Goal: Task Accomplishment & Management: Manage account settings

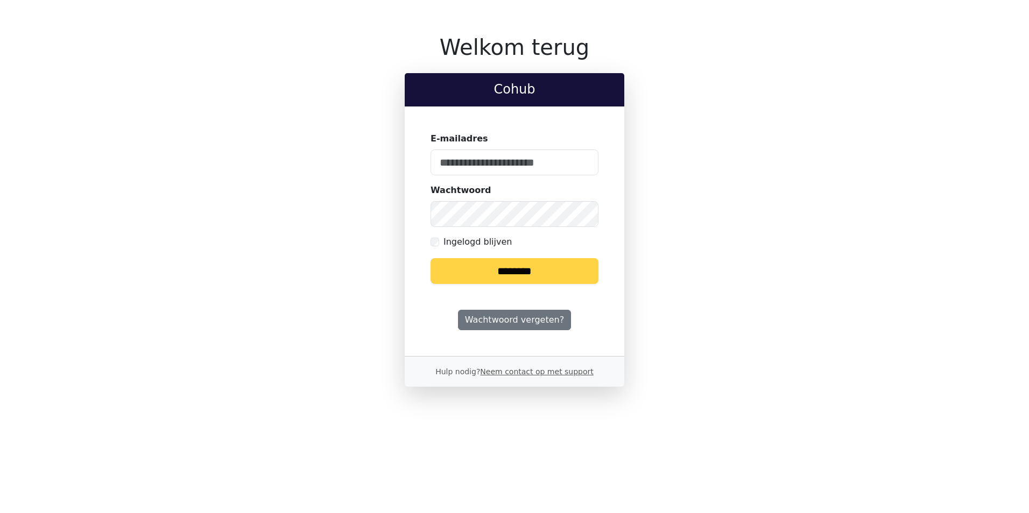
type input "**********"
click at [491, 263] on input "********" at bounding box center [514, 271] width 168 height 26
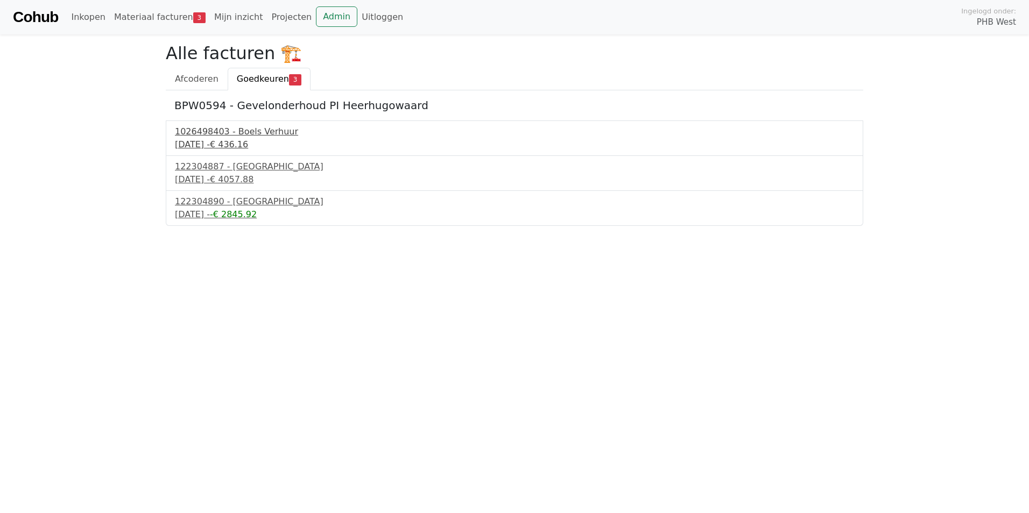
click at [220, 133] on div "1026498403 - Boels Verhuur" at bounding box center [514, 131] width 679 height 13
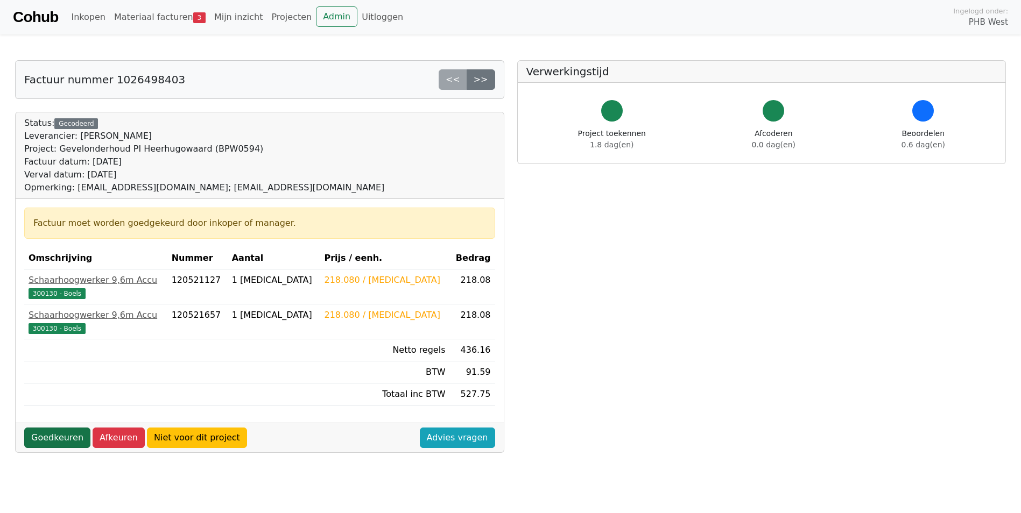
click at [64, 433] on link "Goedkeuren" at bounding box center [57, 438] width 66 height 20
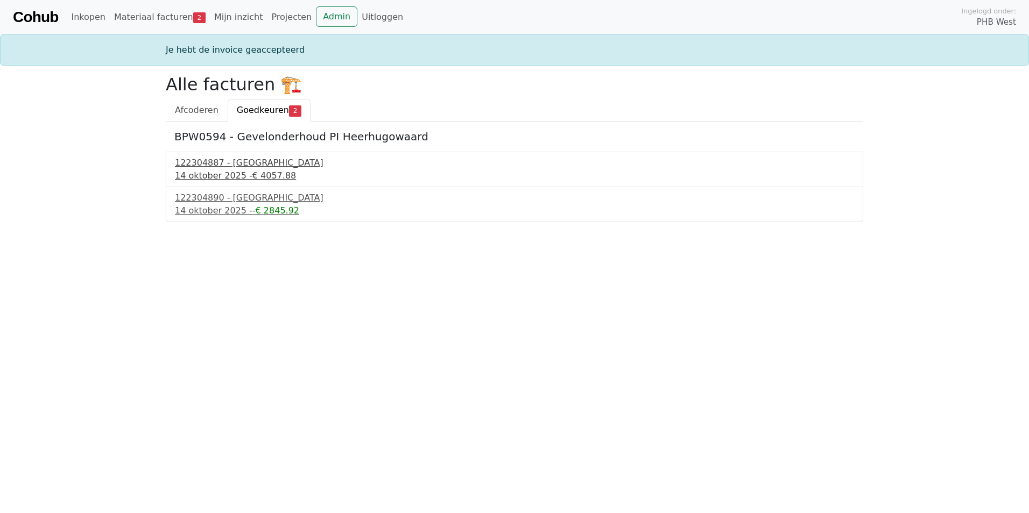
click at [239, 168] on div "122304887 - [GEOGRAPHIC_DATA]" at bounding box center [514, 163] width 679 height 13
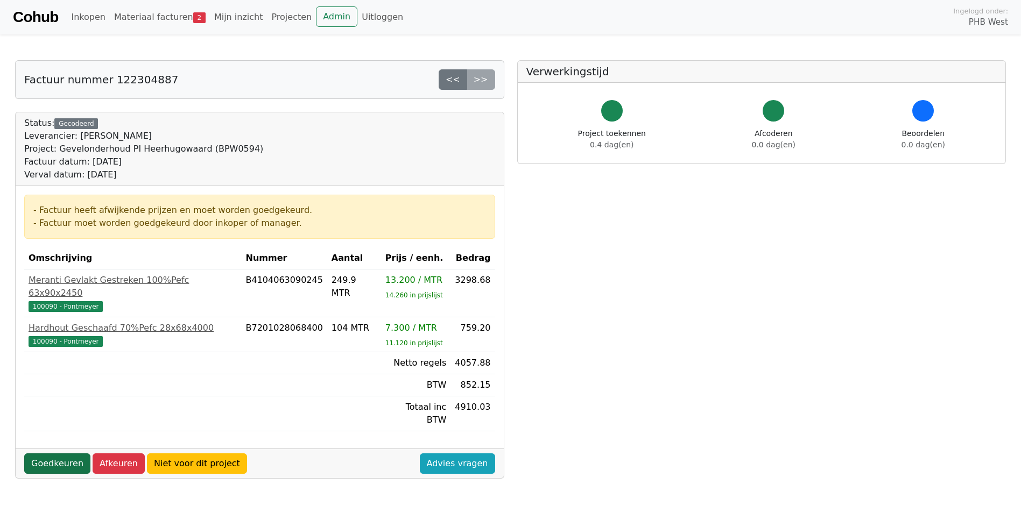
drag, startPoint x: 58, startPoint y: 439, endPoint x: 128, endPoint y: 380, distance: 91.6
click at [59, 454] on link "Goedkeuren" at bounding box center [57, 464] width 66 height 20
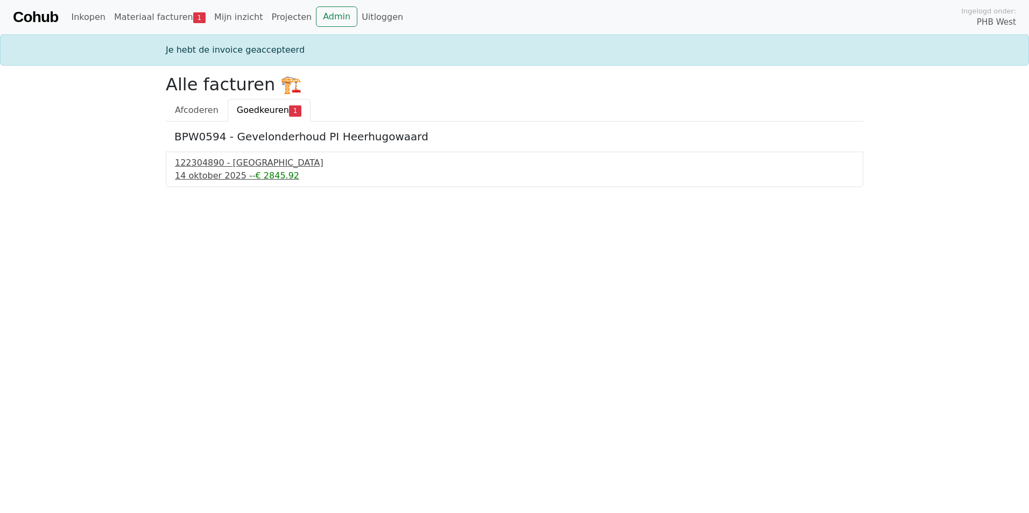
click at [217, 168] on div "122304890 - [GEOGRAPHIC_DATA]" at bounding box center [514, 163] width 679 height 13
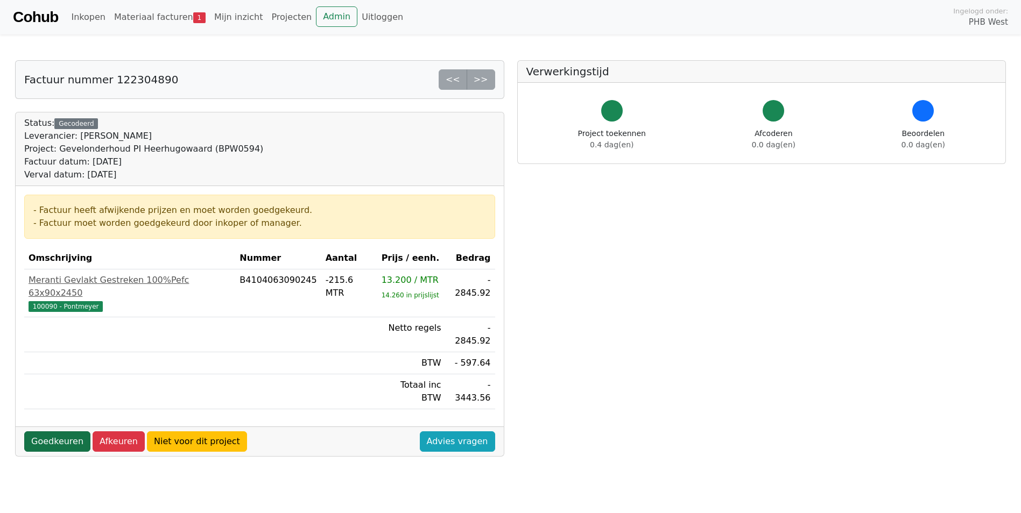
click at [58, 431] on link "Goedkeuren" at bounding box center [57, 441] width 66 height 20
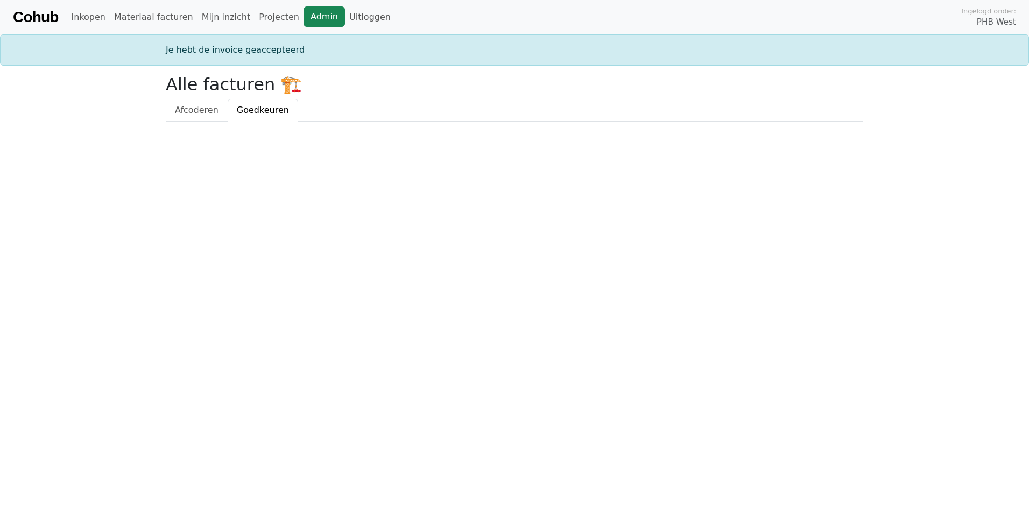
click at [304, 20] on link "Admin" at bounding box center [323, 16] width 41 height 20
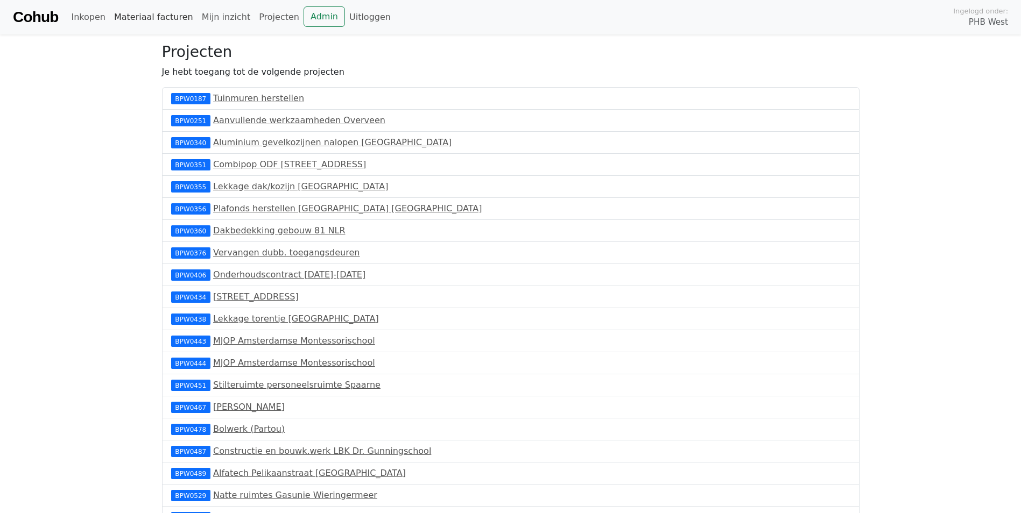
click at [147, 17] on link "Materiaal facturen" at bounding box center [154, 17] width 88 height 22
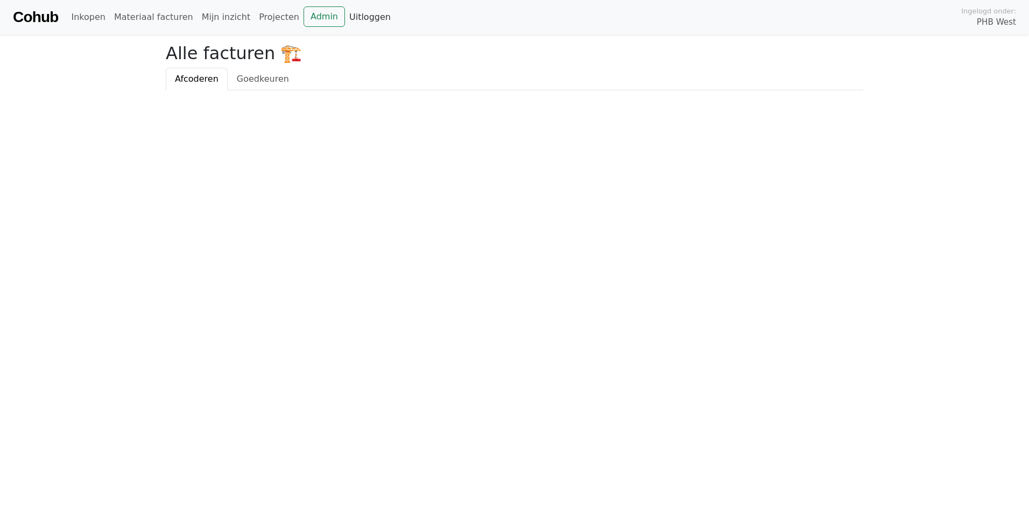
click at [345, 17] on link "Uitloggen" at bounding box center [370, 17] width 50 height 22
